Goal: Use online tool/utility

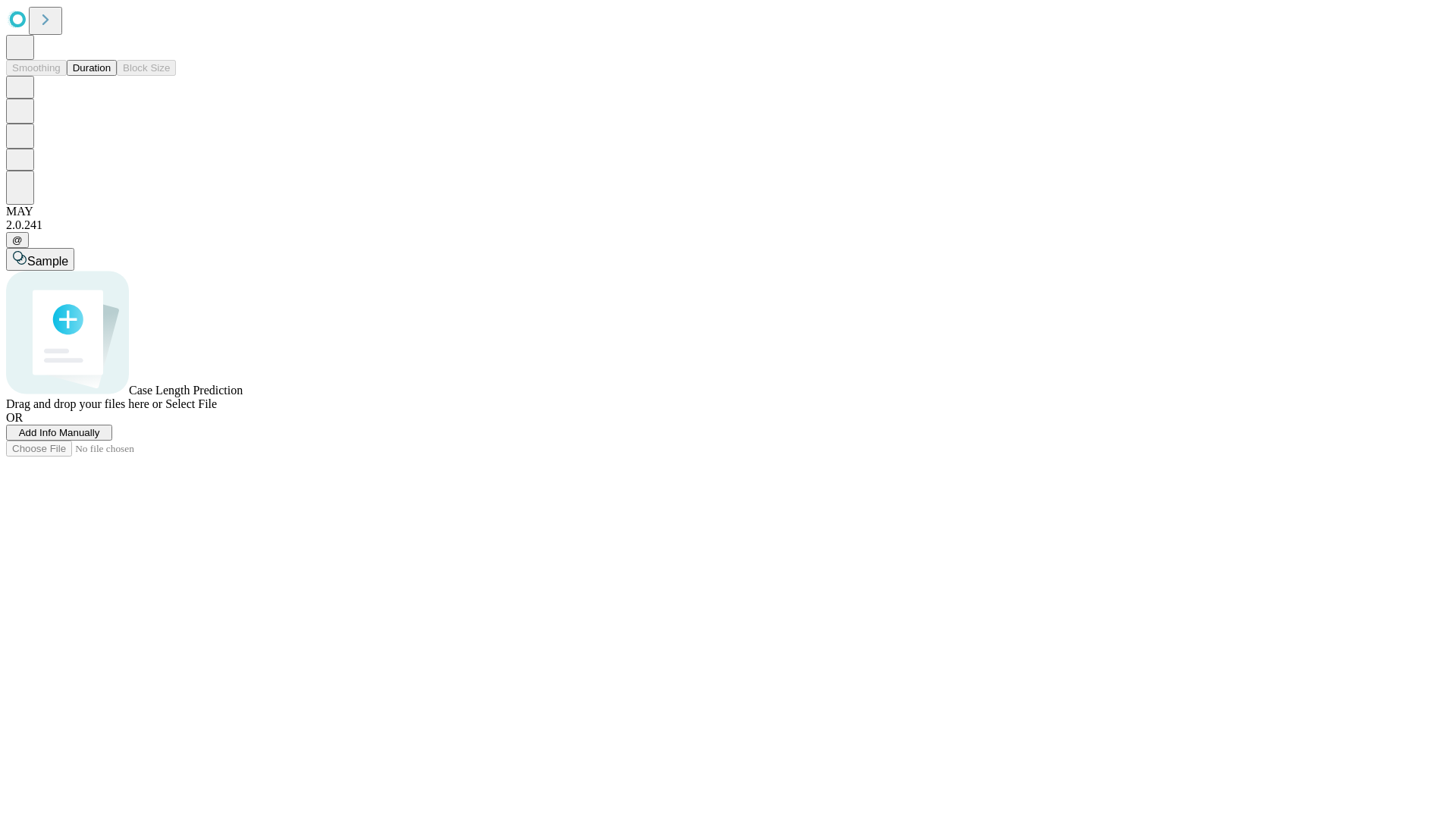
click at [110, 75] on button "Duration" at bounding box center [92, 67] width 50 height 16
click at [217, 410] on span "Select File" at bounding box center [191, 404] width 52 height 13
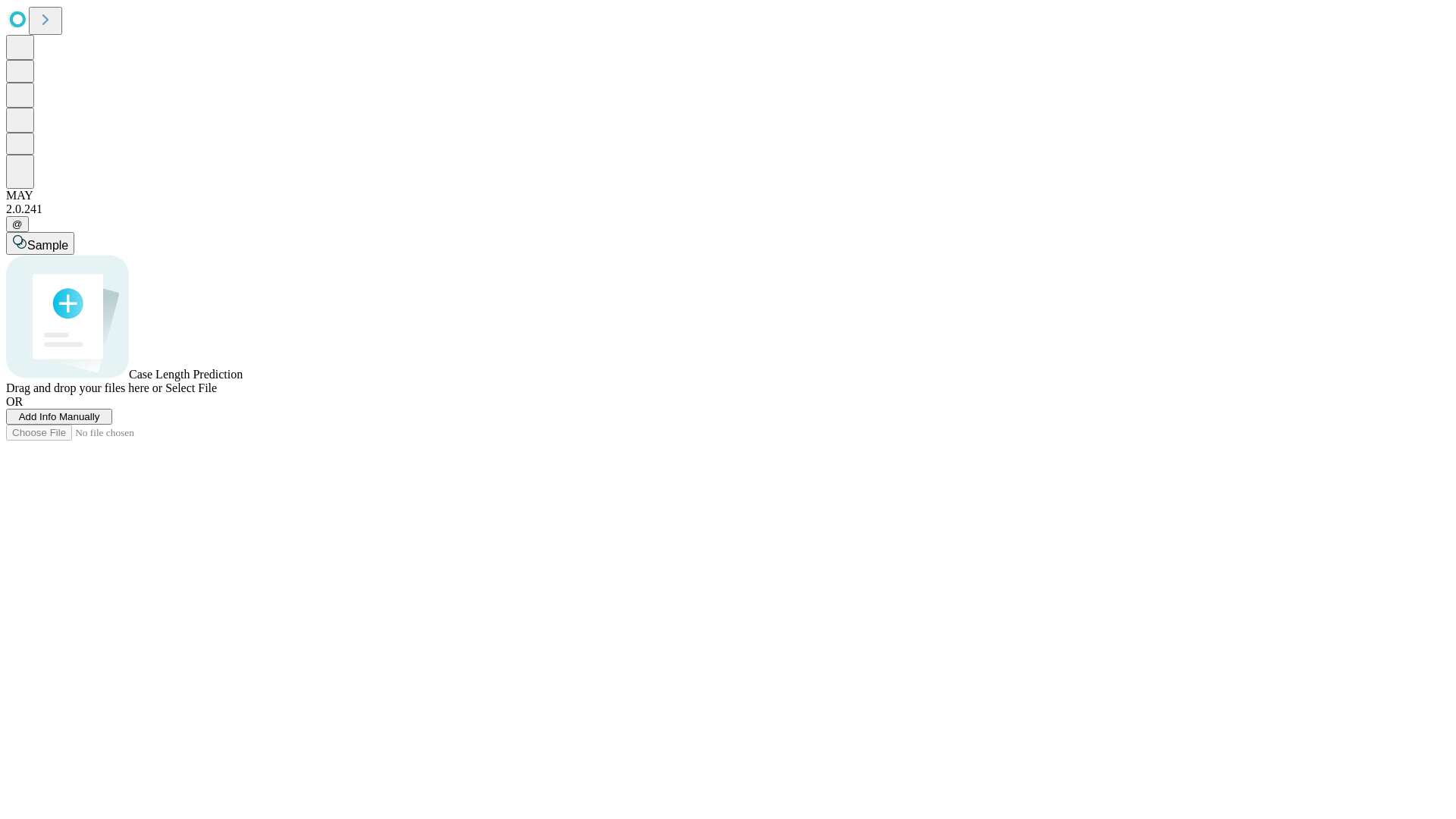
click at [217, 394] on span "Select File" at bounding box center [191, 387] width 52 height 13
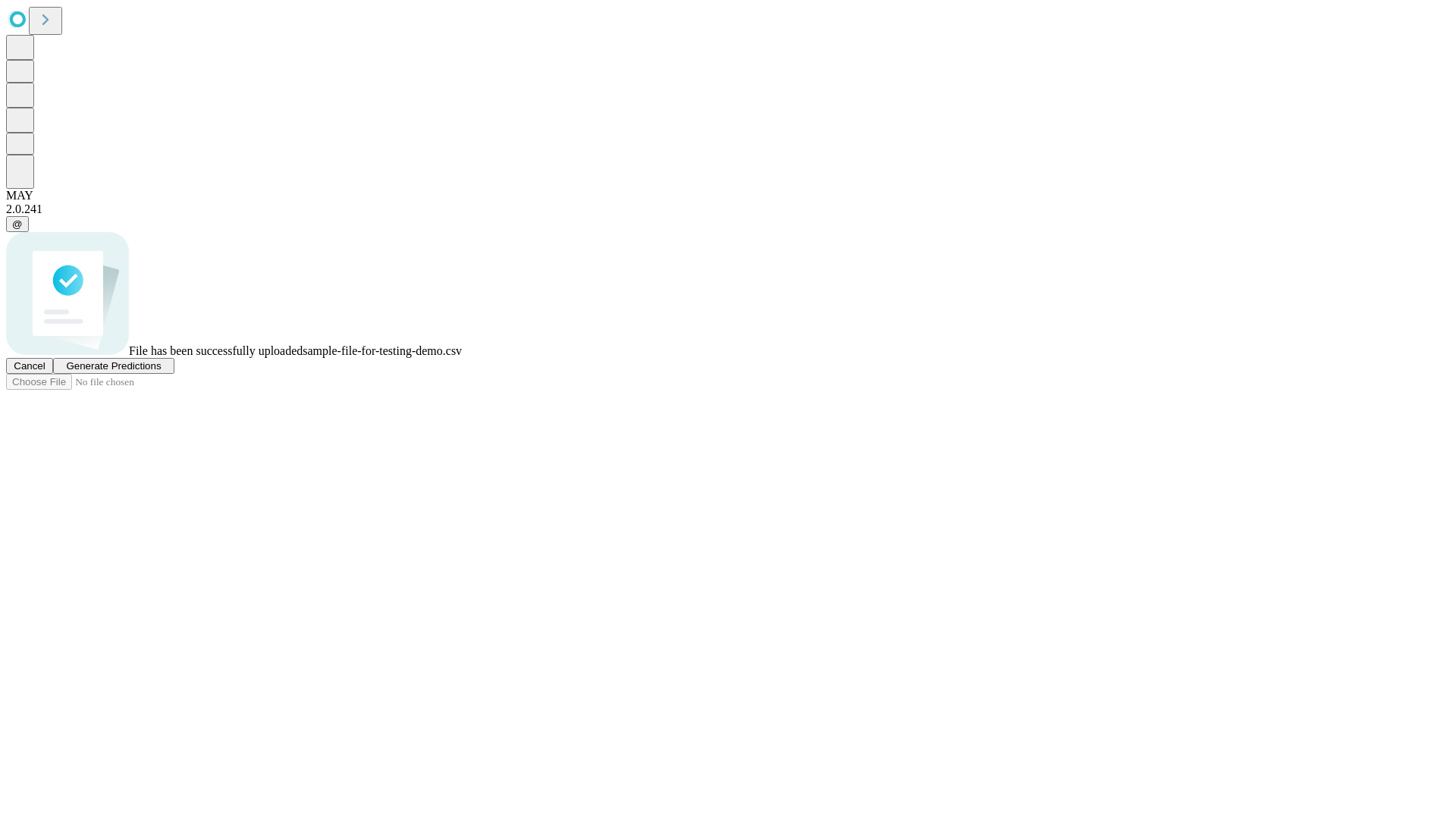
click at [161, 372] on span "Generate Predictions" at bounding box center [113, 365] width 95 height 11
